Goal: Task Accomplishment & Management: Manage account settings

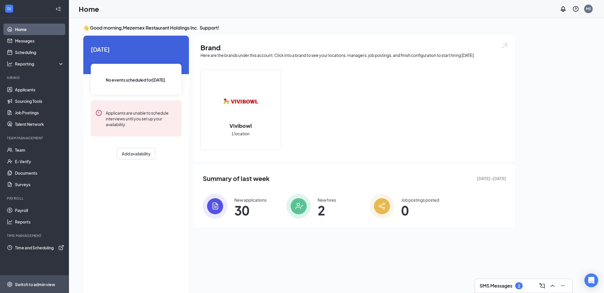
click at [30, 280] on span "Switch to admin view" at bounding box center [39, 285] width 49 height 18
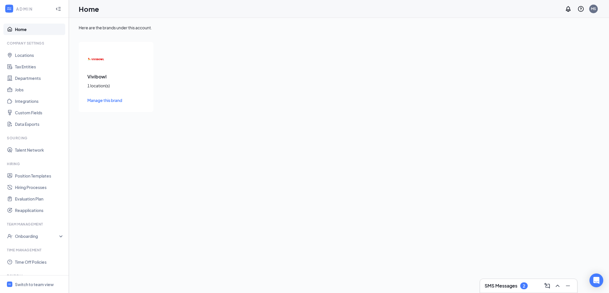
click at [101, 92] on div "Vivibowl 1 location(s) Manage this brand" at bounding box center [116, 77] width 75 height 70
click at [101, 99] on span "Manage this brand" at bounding box center [104, 100] width 35 height 5
click at [32, 276] on span "Switch to team view" at bounding box center [39, 285] width 49 height 18
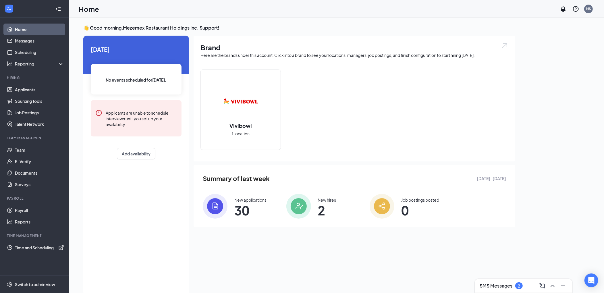
click at [50, 71] on ul "Home Messages Scheduling Reporting Hiring Applicants Sourcing Tools Job Posting…" at bounding box center [34, 146] width 69 height 257
click at [36, 280] on span "Switch to admin view" at bounding box center [39, 285] width 49 height 18
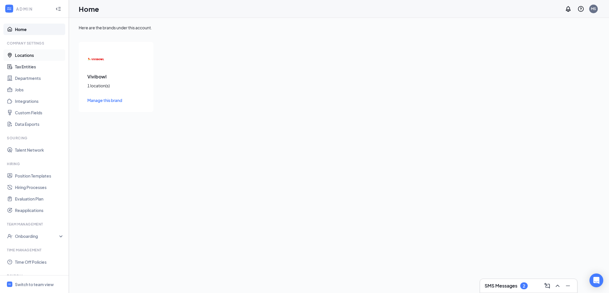
click at [33, 54] on link "Locations" at bounding box center [39, 54] width 49 height 11
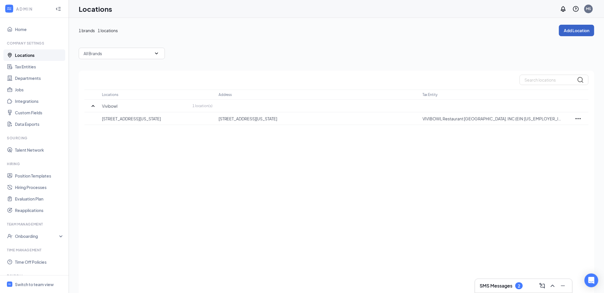
click at [569, 33] on button "Add Location" at bounding box center [576, 30] width 35 height 11
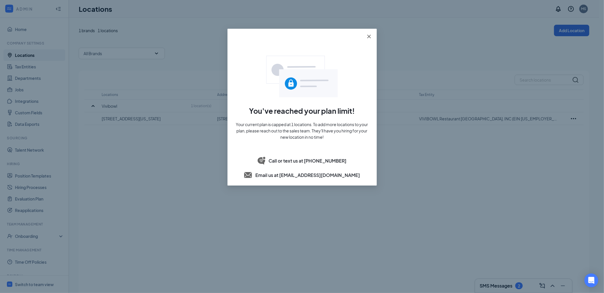
click at [372, 36] on span "Close" at bounding box center [369, 37] width 16 height 16
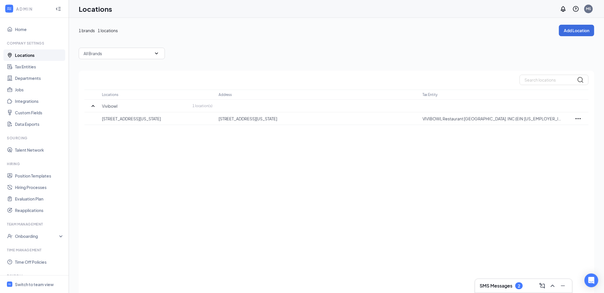
click at [318, 49] on div "All Brands" at bounding box center [337, 53] width 516 height 11
click at [38, 70] on link "Tax Entities" at bounding box center [39, 66] width 49 height 11
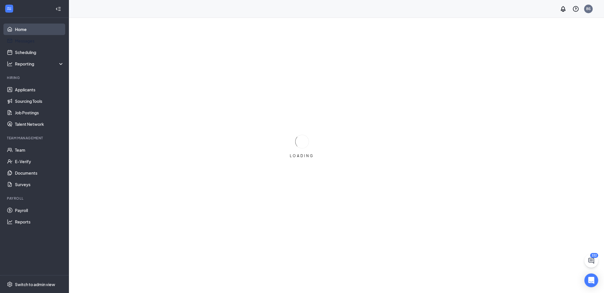
click at [23, 30] on link "Home" at bounding box center [39, 29] width 49 height 11
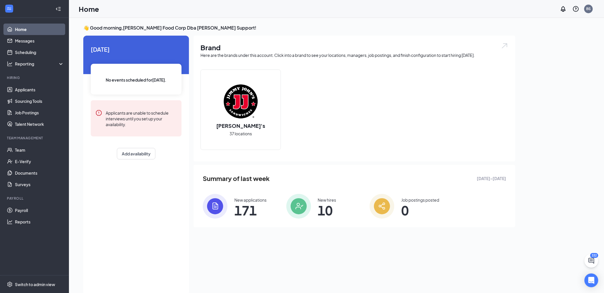
click at [18, 143] on li "Team Management Team E-Verify Documents Surveys" at bounding box center [34, 163] width 69 height 55
click at [47, 285] on div "Switch to admin view" at bounding box center [35, 285] width 40 height 6
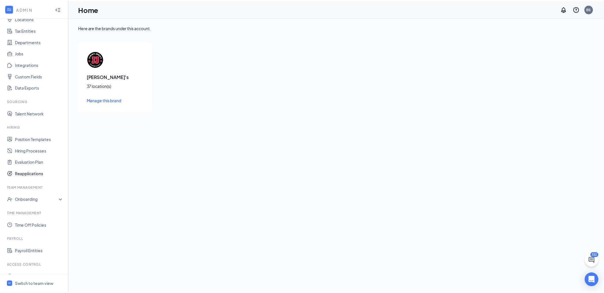
scroll to position [43, 0]
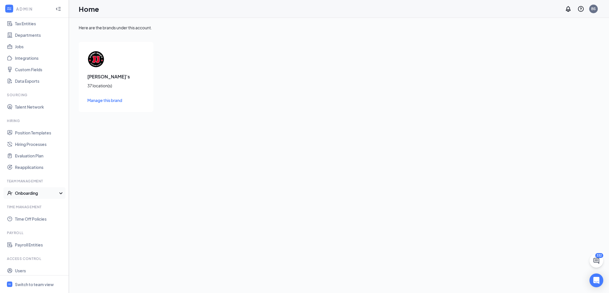
click at [36, 190] on div "Onboarding" at bounding box center [37, 193] width 44 height 6
click at [36, 206] on link "Onboarding Processes" at bounding box center [39, 204] width 49 height 11
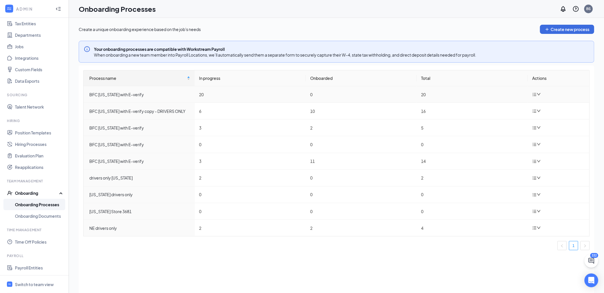
click at [139, 98] on td "BFC Arizona with E-verify" at bounding box center [139, 94] width 111 height 17
click at [130, 95] on div "BFC Arizona with E-verify" at bounding box center [139, 94] width 101 height 6
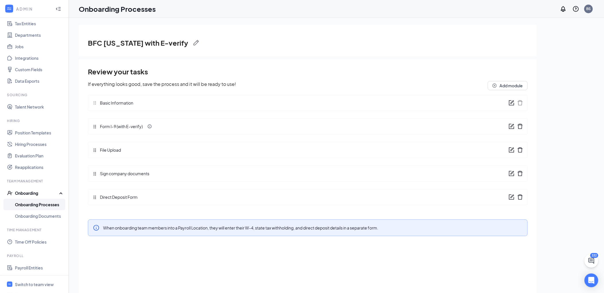
click at [510, 80] on div "Review your tasks If everything looks good, save the process and it will be rea…" at bounding box center [308, 138] width 440 height 143
click at [507, 83] on button "Add module" at bounding box center [508, 85] width 40 height 9
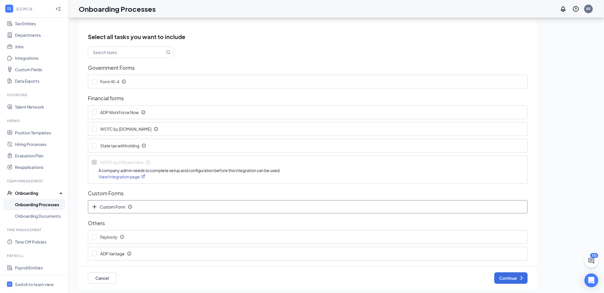
scroll to position [26, 0]
click at [107, 276] on button "Cancel" at bounding box center [102, 276] width 29 height 11
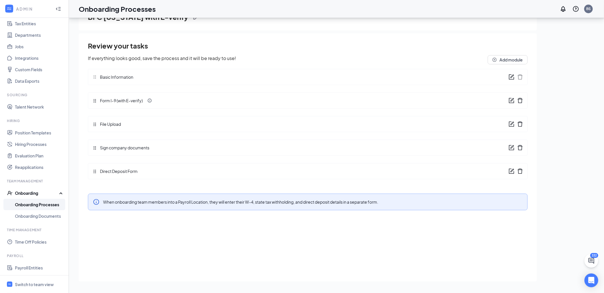
click at [146, 172] on div "Direct Deposit Form" at bounding box center [308, 171] width 440 height 16
click at [514, 173] on icon "form" at bounding box center [512, 171] width 6 height 6
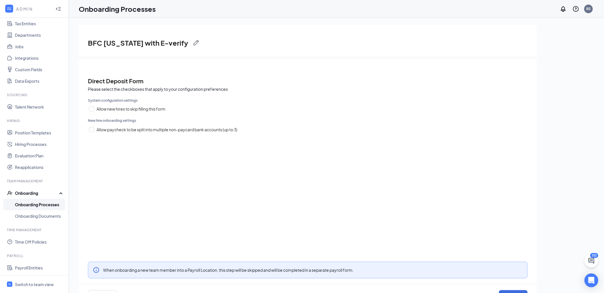
scroll to position [26, 0]
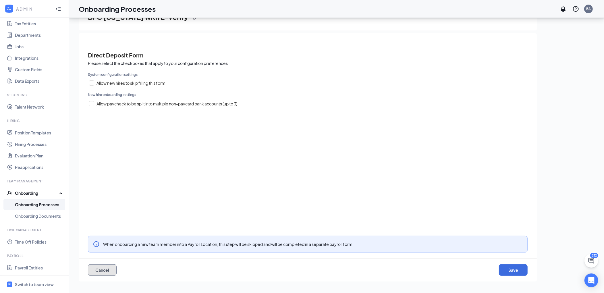
click at [101, 269] on button "Cancel" at bounding box center [102, 269] width 29 height 11
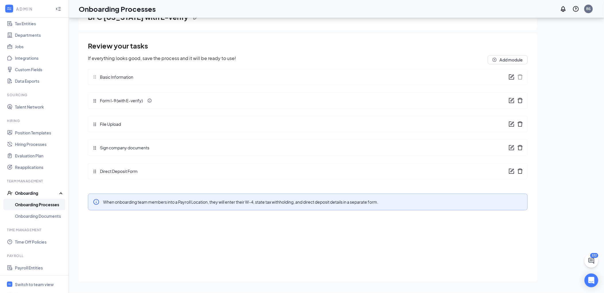
click at [522, 172] on icon "delete" at bounding box center [520, 171] width 5 height 5
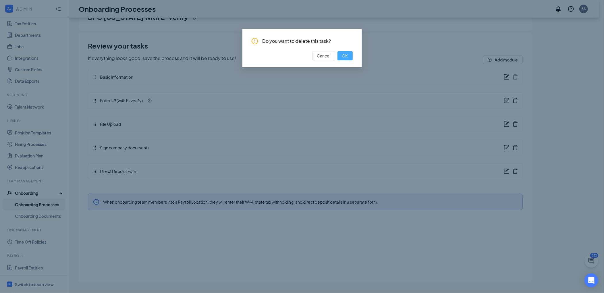
click at [345, 51] on button "OK" at bounding box center [345, 55] width 15 height 9
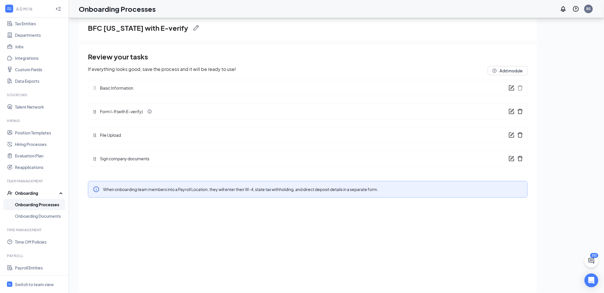
scroll to position [0, 0]
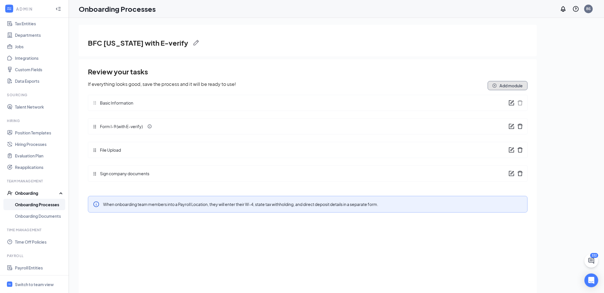
click at [511, 85] on button "Add module" at bounding box center [508, 85] width 40 height 9
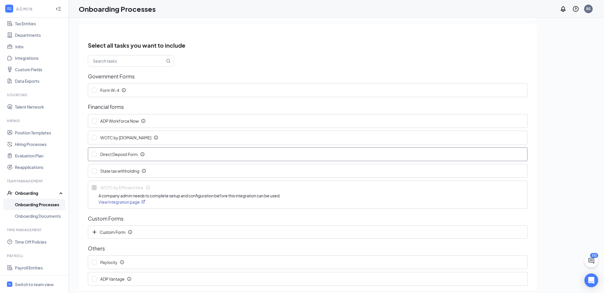
scroll to position [36, 0]
click at [97, 154] on span "Direct Deposit Form" at bounding box center [122, 154] width 50 height 6
click at [97, 154] on input "Direct Deposit Form" at bounding box center [94, 153] width 5 height 5
checkbox input "true"
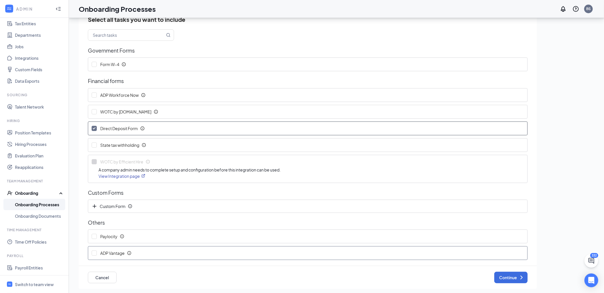
scroll to position [26, 0]
click at [509, 277] on button "Continue" at bounding box center [510, 276] width 33 height 11
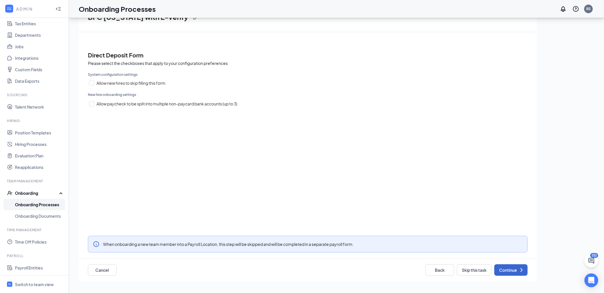
scroll to position [0, 0]
click at [184, 108] on div "Please select the checkboxes that apply to your configuration preferences Syste…" at bounding box center [308, 170] width 440 height 222
click at [183, 106] on span "Allow paycheck to be split into multiple non-paycard bank accounts (up to 3)" at bounding box center [166, 104] width 145 height 6
click at [94, 106] on input "Allow paycheck to be split into multiple non-paycard bank accounts (up to 3)" at bounding box center [91, 103] width 5 height 5
checkbox input "true"
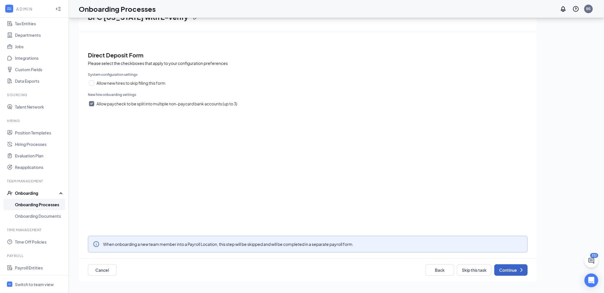
click at [510, 269] on button "Continue" at bounding box center [510, 269] width 33 height 11
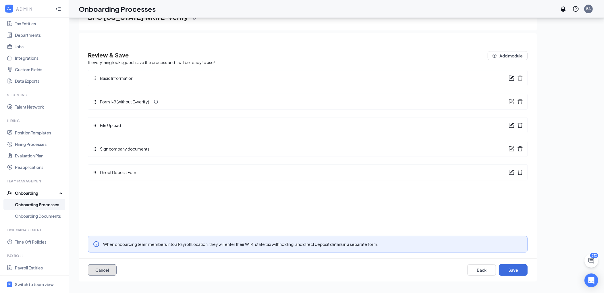
click at [100, 271] on button "Cancel" at bounding box center [102, 269] width 29 height 11
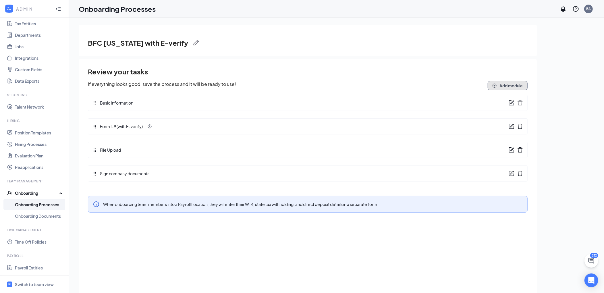
click at [509, 88] on button "Add module" at bounding box center [508, 85] width 40 height 9
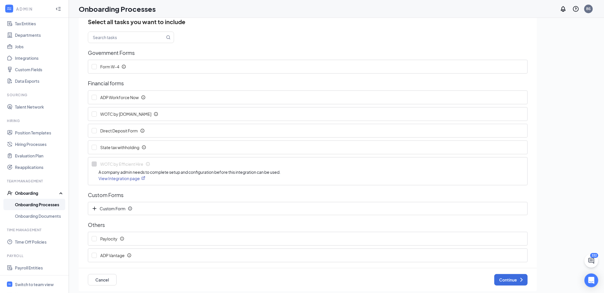
scroll to position [26, 0]
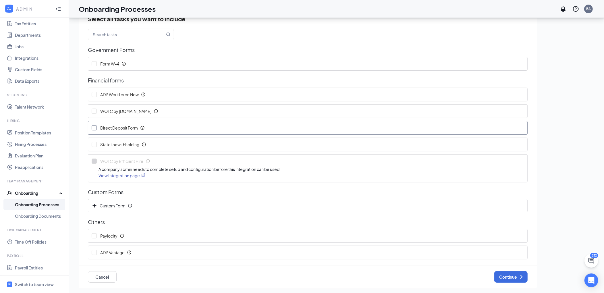
click at [95, 125] on input "Direct Deposit Form" at bounding box center [94, 127] width 5 height 5
checkbox input "true"
click at [500, 279] on button "Continue" at bounding box center [510, 276] width 33 height 11
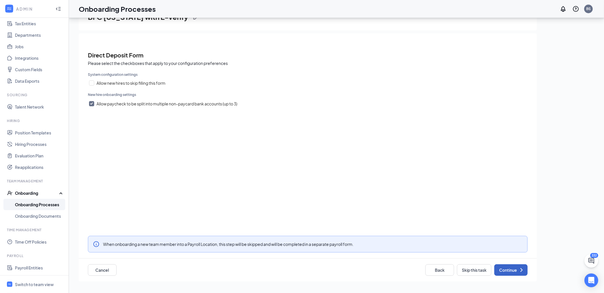
click at [500, 268] on button "Continue" at bounding box center [510, 269] width 33 height 11
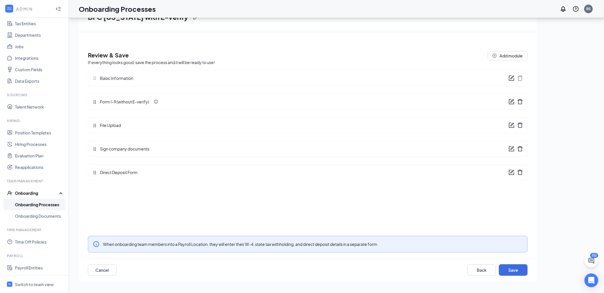
click at [587, 215] on div "BFC Arizona with E-verify Review & Save If everything looks good, save the proc…" at bounding box center [337, 142] width 516 height 287
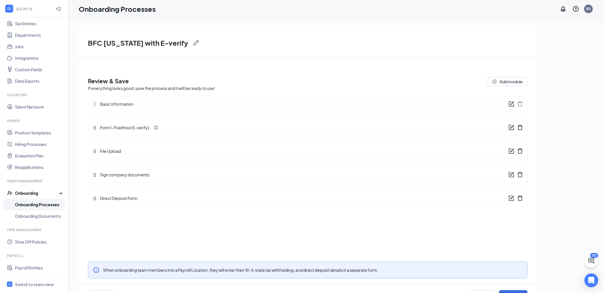
click at [513, 197] on icon "form" at bounding box center [512, 197] width 3 height 3
